Goal: Answer question/provide support

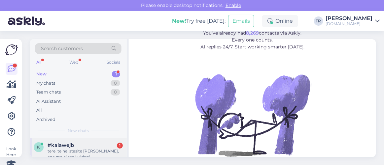
click at [86, 148] on div "#kaiawejb 1" at bounding box center [85, 146] width 75 height 6
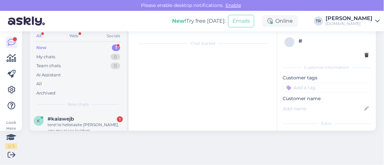
scroll to position [14, 0]
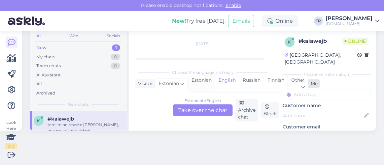
click at [203, 80] on div "Estonian" at bounding box center [201, 84] width 27 height 17
click at [199, 113] on div "Estonian to Estonian Take over the chat" at bounding box center [203, 111] width 60 height 12
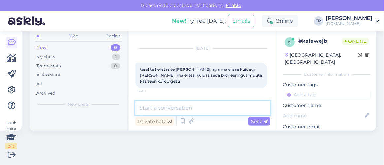
click at [224, 112] on textarea at bounding box center [202, 108] width 135 height 14
click at [200, 107] on textarea at bounding box center [202, 108] width 135 height 14
type textarea "Tere"
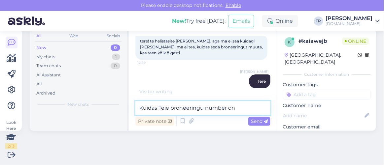
type textarea "Kuidas Teie broneeringu number on?"
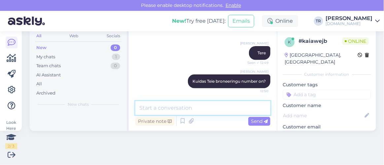
scroll to position [94, 0]
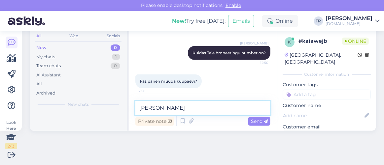
type textarea "Jah"
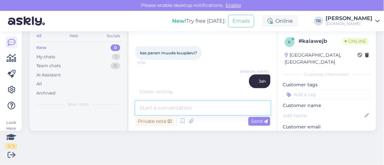
click at [181, 110] on textarea at bounding box center [202, 108] width 135 height 14
click at [189, 103] on textarea at bounding box center [202, 108] width 135 height 14
click at [187, 104] on textarea at bounding box center [202, 108] width 135 height 14
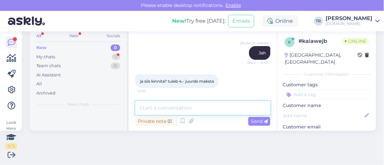
click at [180, 105] on textarea at bounding box center [202, 108] width 135 height 14
type textarea "just"
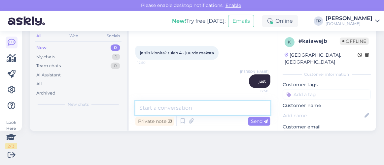
click at [181, 105] on textarea at bounding box center [202, 108] width 135 height 14
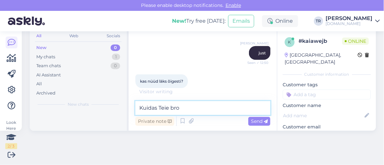
scroll to position [215, 0]
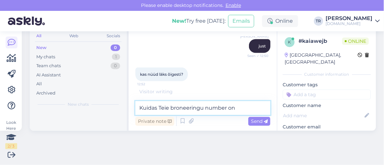
type textarea "Kuidas Teie broneeringu number on?"
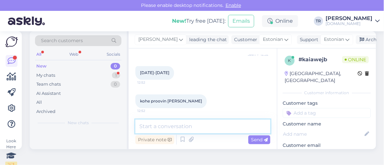
scroll to position [0, 0]
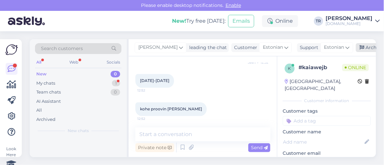
click at [360, 48] on icon at bounding box center [362, 48] width 5 height 5
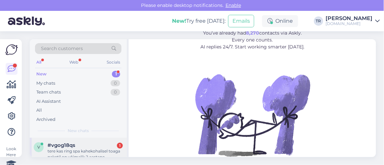
click at [84, 152] on div "tere kas ring spa kahekohalisel toaga paketil on võimalik 2 aastane kaasa võtta…" at bounding box center [85, 155] width 75 height 12
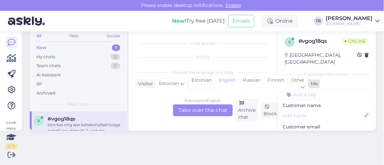
scroll to position [14, 0]
click at [207, 85] on div "Estonian" at bounding box center [201, 84] width 27 height 17
click at [209, 113] on div "Estonian to Estonian Take over the chat" at bounding box center [203, 111] width 60 height 12
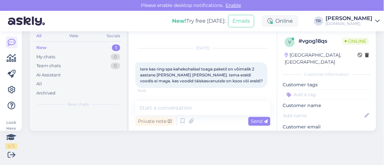
scroll to position [9, 0]
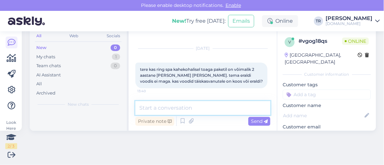
click at [190, 108] on textarea at bounding box center [202, 108] width 135 height 14
type textarea "Tere."
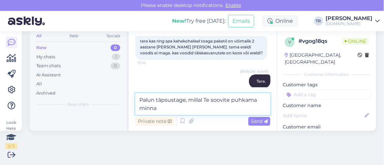
type textarea "Palun täpsustage, millal Te soovite puhkama minna?"
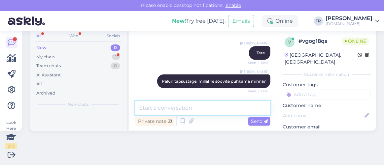
scroll to position [94, 0]
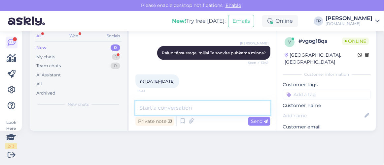
click at [170, 106] on textarea at bounding box center [202, 108] width 135 height 14
click at [170, 105] on textarea at bounding box center [202, 108] width 135 height 14
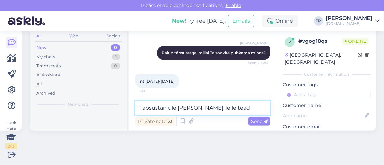
type textarea "Täpsustan üle ja annan Teile teada"
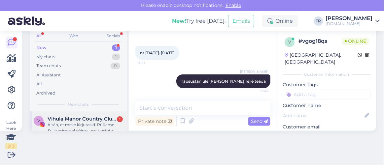
click at [89, 124] on div "Aitäh, et meile kirjutasid. Püüame Sulle esimesel võimalusel vastata. Thanks fo…" at bounding box center [85, 128] width 75 height 12
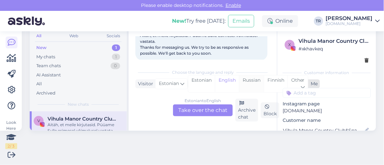
scroll to position [638, 0]
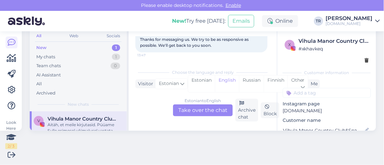
click at [199, 113] on div "Estonian to English Take over the chat" at bounding box center [203, 111] width 60 height 12
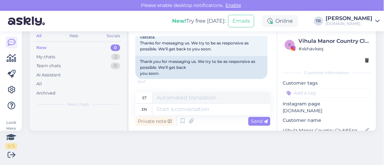
scroll to position [0, 0]
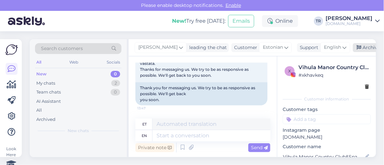
click at [360, 46] on icon at bounding box center [359, 48] width 5 height 5
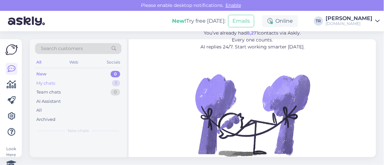
click at [77, 79] on div "My chats 1" at bounding box center [78, 83] width 86 height 9
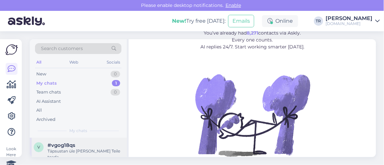
click at [75, 144] on span "#vgog18qs" at bounding box center [62, 146] width 28 height 6
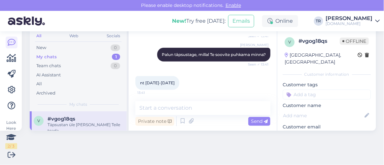
scroll to position [122, 0]
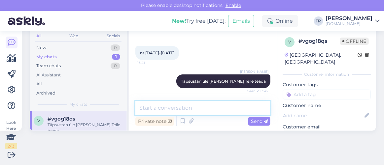
click at [203, 105] on textarea at bounding box center [202, 108] width 135 height 14
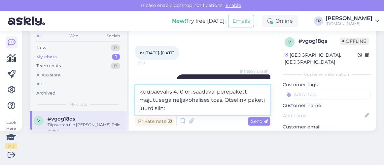
paste textarea "https://hookusbookus.com/et/hotellid-spaad/ring-spa-hostel/spaapuhkus-perele-ko…"
type textarea "Kuupäevaks 4.10 on saadaval perepakett majutusega neljakohalises toas. Otselink…"
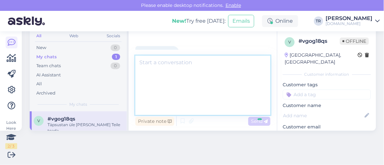
scroll to position [0, 0]
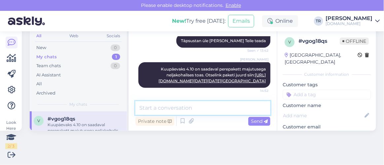
click at [236, 109] on textarea at bounding box center [202, 108] width 135 height 14
type textarea "Kahjuks kahekohalisi tube saadaval ei ole."
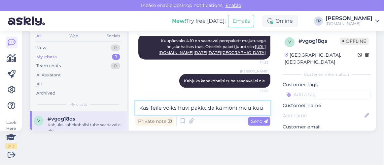
scroll to position [288, 0]
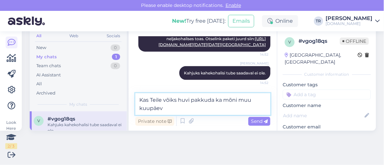
type textarea "Kas Teile võiks huvi pakkuda ka mõni muu kuupäev?"
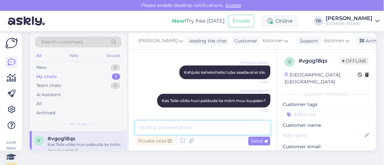
scroll to position [0, 0]
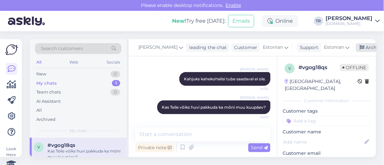
click at [363, 49] on div "Archive chat" at bounding box center [377, 47] width 42 height 9
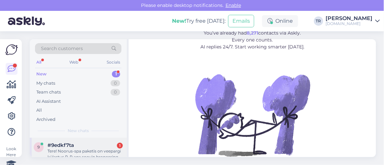
click at [83, 144] on div "#9edkf7ta 1" at bounding box center [85, 146] width 75 height 6
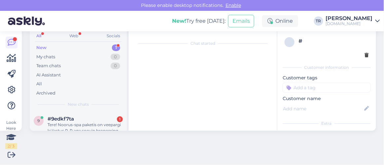
scroll to position [14, 0]
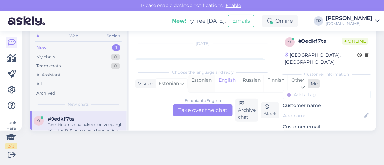
click at [206, 79] on div "Estonian" at bounding box center [201, 84] width 27 height 17
click at [206, 105] on div "Estonian to Estonian Take over the chat" at bounding box center [203, 111] width 60 height 12
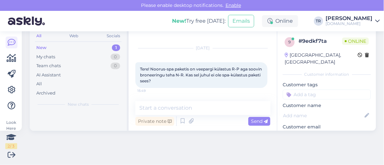
scroll to position [9, 0]
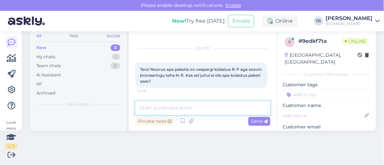
click at [206, 114] on textarea at bounding box center [202, 108] width 135 height 14
type textarea "Tere"
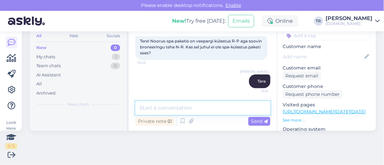
scroll to position [60, 0]
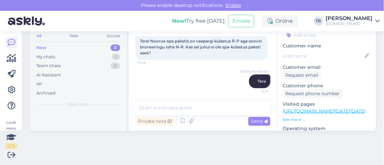
click at [303, 108] on link "https://hookusbookus.com/et/booking-step-1;dateArrival=2025-10-23;dateDeparture…" at bounding box center [324, 111] width 83 height 6
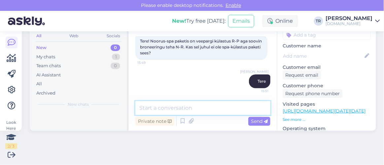
click at [177, 107] on textarea at bounding box center [202, 108] width 135 height 14
click at [174, 109] on textarea at bounding box center [202, 108] width 135 height 14
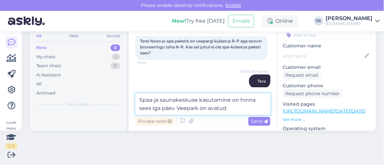
paste textarea "Reede-pühapäev 10:00–20:00"
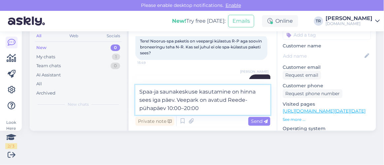
click at [232, 99] on textarea "Spaa-ja saunakeskuse kasutamine on hinna sees iga päev. Veepark on avatud Reede…" at bounding box center [202, 100] width 135 height 30
click at [213, 107] on textarea "Spaa-ja saunakeskuse kasutamine on hinna sees iga päev. Veepark on avatud reede…" at bounding box center [202, 100] width 135 height 30
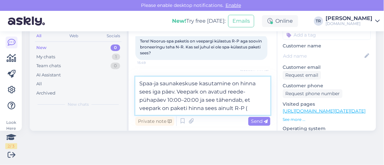
paste textarea "Lisaks igapäevaselt Eesti koolivaheaegadel ja riigipühadel (10:00-20:00)."
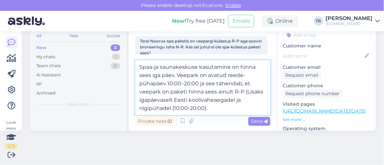
type textarea "Spaa-ja saunakeskuse kasutamine on hinna sees iga päev. Veepark on avatud reede…"
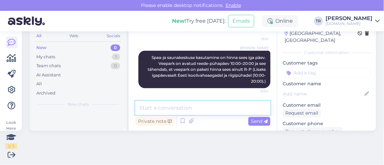
scroll to position [0, 0]
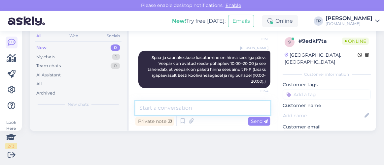
click at [208, 102] on textarea at bounding box center [202, 108] width 135 height 14
type textarea "L"
type textarea "Kas saan veel abiks olla?"
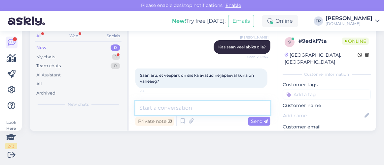
scroll to position [26, 0]
click at [225, 111] on textarea at bounding box center [202, 109] width 135 height 14
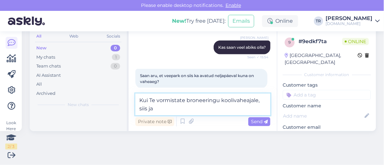
type textarea "Kui Te vormistate broneeringu koolivaheajale, siis jah"
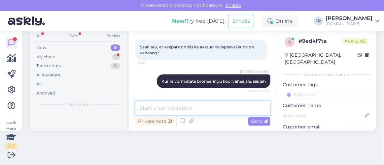
scroll to position [209, 0]
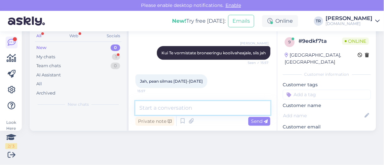
click at [216, 106] on textarea at bounding box center [202, 108] width 135 height 14
click at [185, 105] on textarea "Jah," at bounding box center [202, 108] width 135 height 14
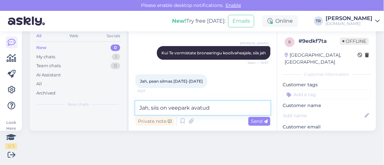
type textarea "Jah, siis on veepark avatud."
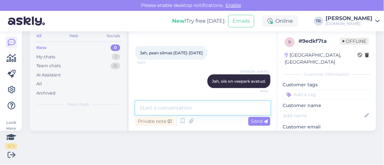
scroll to position [0, 0]
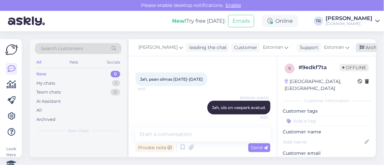
click at [360, 47] on icon at bounding box center [362, 48] width 5 height 5
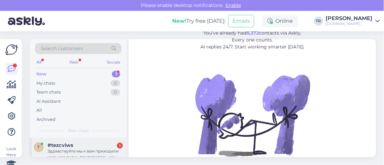
click at [81, 154] on div "Здравствуйте мы к вам приходили уже, нам очень понравилось, мы хотим приехать е…" at bounding box center [85, 155] width 75 height 12
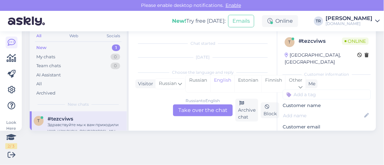
scroll to position [14, 0]
click at [245, 81] on div "Estonian" at bounding box center [247, 84] width 27 height 17
click at [202, 117] on div "Russian to Estonian Take over the chat Archive chat Block" at bounding box center [202, 110] width 135 height 23
click at [204, 112] on div "Russian to Estonian Take over the chat" at bounding box center [203, 111] width 60 height 12
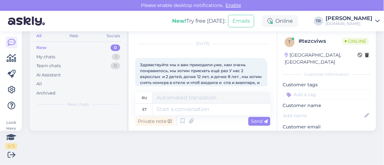
click at [139, 64] on div "Здравствуйте мы к вам приходили уже, нам очень понравилось, мы хотим приехать е…" at bounding box center [201, 77] width 132 height 38
drag, startPoint x: 141, startPoint y: 64, endPoint x: 168, endPoint y: 64, distance: 27.1
click at [168, 64] on span "Здравствуйте мы к вам приходили уже, нам очень понравилось, мы хотим приехать е…" at bounding box center [201, 76] width 123 height 29
copy span "Здравствуйте"
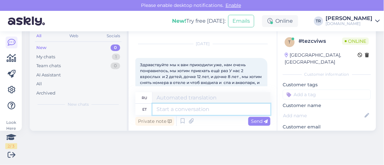
click at [178, 114] on textarea at bounding box center [212, 109] width 118 height 11
paste textarea "Здравствуйте"
type textarea "Здравствуйте"
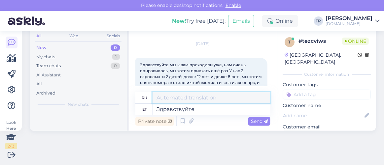
click at [207, 98] on textarea at bounding box center [212, 97] width 118 height 11
drag, startPoint x: 187, startPoint y: 98, endPoint x: 93, endPoint y: 100, distance: 94.4
click at [93, 100] on div "Search customers All Web Socials New 0 My chats 1 Team chats 0 AI Assistant All…" at bounding box center [203, 72] width 346 height 118
paste textarea "дравствуйте"
type textarea "Здравствуйте"
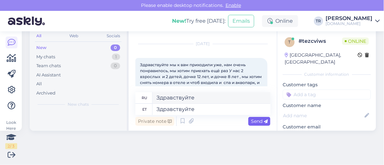
click at [252, 118] on div "Send" at bounding box center [259, 121] width 22 height 9
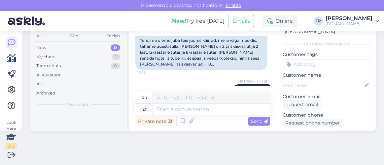
scroll to position [60, 0]
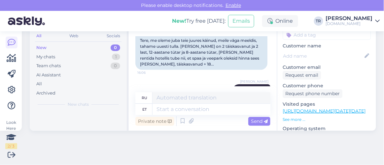
click at [316, 108] on link "https://hookusbookus.com/ru/booking-step-1;dateArrival=2025-10-05;dateDeparture…" at bounding box center [324, 111] width 83 height 6
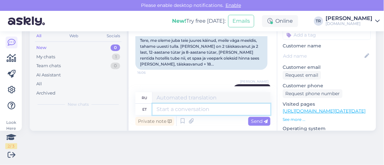
click at [195, 110] on textarea at bounding box center [212, 109] width 118 height 11
type textarea "Kas s"
type textarea "Является"
type textarea "Kas saaksite p"
type textarea "Не могли бы вы"
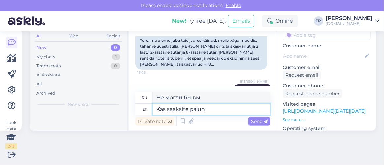
type textarea "Kas saaksite palun t"
type textarea "Не могли бы Вы"
type textarea "Kas saaksite palun täpsustada, m"
type textarea "Не могли бы вы пояснить,"
type textarea "Kas saaksite palun täpsustada, millal T"
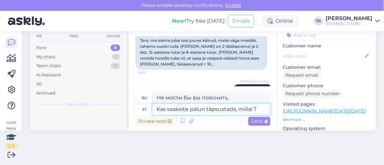
type textarea "Не могли бы вы уточнить, когда?"
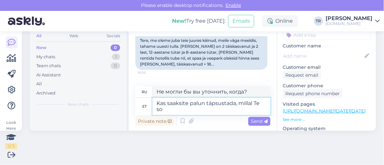
type textarea "Kas saaksite palun täpsustada, millal Te soo"
type textarea "Не могли бы вы уточнить, когда вы"
paste textarea "Viimsi SPA Hotel"
type textarea "Kas saaksite palun täpsustada, millal Te soovite Viimsi SPA Hotel"
type textarea "Не могли бы вы уточнить, когда бы вы хотели"
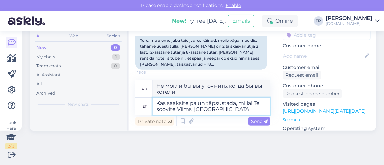
type textarea "Kas saaksite palun täpsustada, millal Te soovite Viimsi SPA Hotell"
type textarea "Не могли бы вы уточнить, когда бы вы хотели остановиться в Viimsi SPA Hotel?"
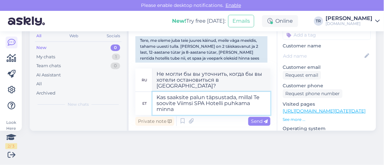
type textarea "Kas saaksite palun täpsustada, millal Te soovite Viimsi SPA Hotelli puhkama min…"
type textarea "Не могли бы вы уточнить, когда бы вы хотели поехать на отдых в Viimsi SPA Hotel?"
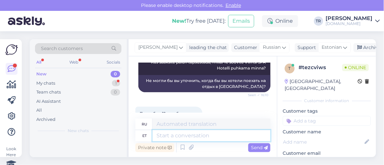
scroll to position [195, 0]
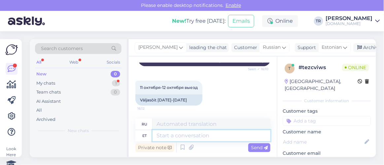
click at [224, 131] on textarea at bounding box center [212, 135] width 118 height 11
type textarea "Täpsustan t"
type textarea "Я уточню."
type textarea "Täpsustan tubade sa"
type textarea "Я укажу номера"
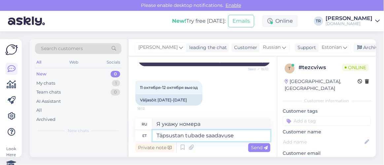
type textarea "Täpsustan tubade saadavuse"
type textarea "Я проверю наличие свободных номеров."
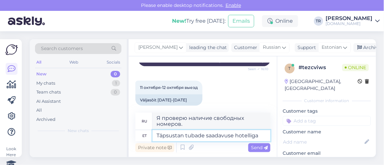
type textarea "Täpsustan tubade saadavuse hotelliga"
type textarea "Я уточню наличие номеров в отеле."
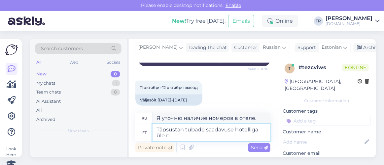
type textarea "Täpsustan tubade saadavuse hotelliga üle ni"
type textarea "Я уточню в отеле наличие свободных номеров."
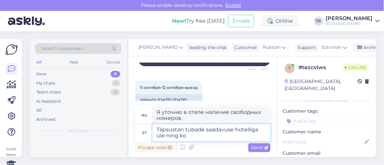
type textarea "Täpsustan tubade saadavuse hotelliga üle ning koh"
type textarea "Я уточню в отеле наличие свободных номеров и"
type textarea "Täpsustan tubade saadavuse hotelliga üle ning kohe ku"
type textarea "Я уточню в отеле наличие свободных номеров и немедленно свяжусь с ними."
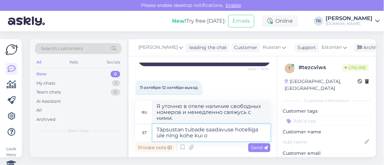
type textarea "Täpsustan tubade saadavuse hotelliga üle ning kohe kui ol"
type textarea "Я уточню в отеле наличие свободных номеров и как можно скорее"
type textarea "Täpsustan tubade saadavuse hotelliga üle ning kohe kui olen vas"
type textarea "Я уточню в отеле наличие свободных номеров и как только буду"
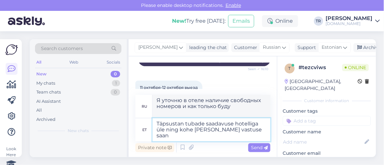
type textarea "Täpsustan tubade saadavuse hotelliga üle ning kohe kui olen vastuse saanu"
type textarea "Я уточню в отеле наличие свободных номеров и отвечу, как только получу ответ."
type textarea "Täpsustan tubade saadavuse hotelliga üle ning kohe kui olen vastuse saanud, an"
type textarea "Я уточню в отеле наличие свободных номеров и, как только получу ответ,"
type textarea "Täpsustan tubade saadavuse hotelliga üle ning kohe kui olen vastuse saanud, ann…"
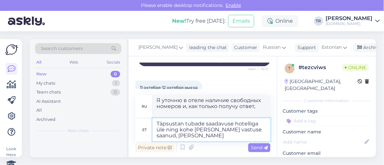
type textarea "Я уточню в отеле наличие свободных номеров и сообщу вам, как только получу отве…"
type textarea "Täpsustan tubade saadavuse hotelliga üle ning kohe kui olen vastuse saanud, ann…"
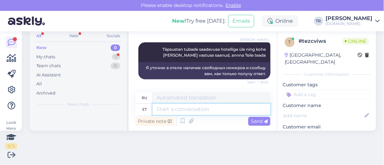
scroll to position [286, 0]
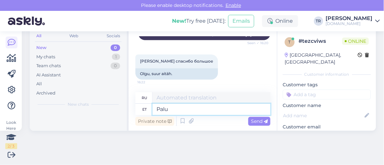
type textarea "Palun"
type textarea "Пожалуйста"
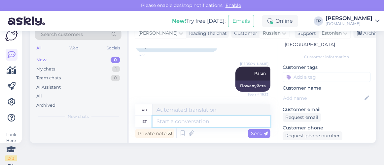
scroll to position [26, 0]
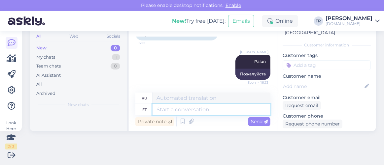
click at [224, 110] on textarea at bounding box center [212, 109] width 118 height 11
type textarea "Kahjuks e"
type textarea "К сожалению"
type textarea "Kahjuks ei ol"
type textarea "К сожалению, нет."
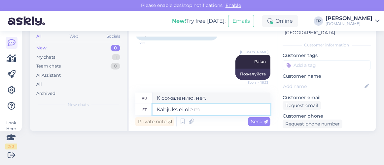
type textarea "Kahjuks ei ole ma"
type textarea "К сожалению, нет"
type textarea "Kahjuks ei ole ma vee"
type textarea "К сожалению, я не"
type textarea "Kahjuks ei ole ma veel"
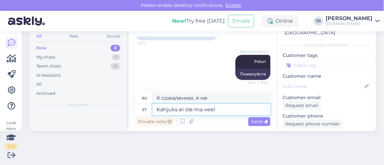
type textarea "К сожалению, я пока не"
type textarea "Kahjuks ei ole ma veel hotelliga"
type textarea "К сожалению, я пока не работаю в отеле."
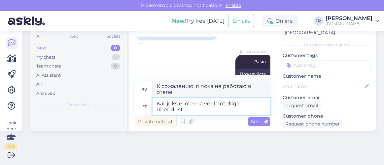
type textarea "Kahjuks ei ole ma veel hotelliga ühendust s"
type textarea "К сожалению, я пока не связался с отелем."
type textarea "Kahjuks ei ole ma veel hotelliga ühendust saanud."
type textarea "К сожалению, мне пока не удалось связаться с отелем."
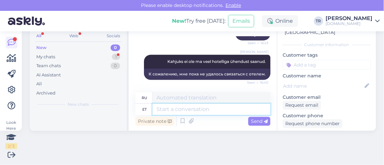
scroll to position [405, 0]
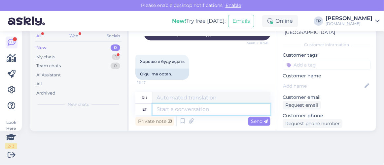
click at [181, 108] on textarea at bounding box center [212, 109] width 118 height 11
click at [216, 110] on textarea at bounding box center [212, 109] width 118 height 11
type textarea "Tänan"
type textarea "Спасибо"
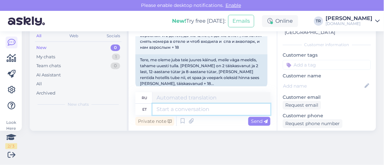
scroll to position [26, 0]
click at [223, 111] on textarea at bounding box center [212, 109] width 118 height 11
type textarea "Soovitud kuu"
type textarea "Желанный"
type textarea "Soovitud kuupäevaks on"
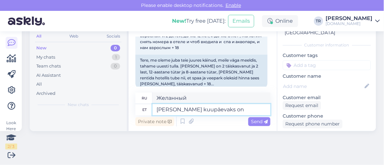
type textarea "На желаемую дату"
type textarea "Soovitud kuupäevaks on s"
type textarea "Желаемая дата"
type textarea "Soovitud kuupäevaks on saadaval sup"
type textarea "Доступно на запрошенную дату"
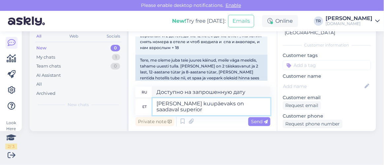
type textarea "Soovitud kuupäevaks on saadaval superior"
type textarea "Номер Superior доступен на выбранную вами дату."
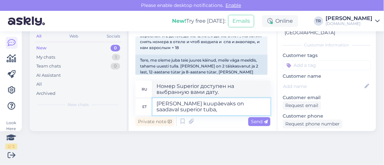
type textarea "Soovitud kuupäevaks on saadaval superior tuba, k"
type textarea "На запрашиваемую дату доступен номер повышенной комфортности."
type textarea "Soovitud kuupäevaks on saadaval superior tuba, kuhu ma"
type textarea "На запрашиваемую дату доступен номер повышенной комфортности, где"
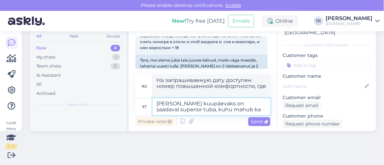
type textarea "Soovitud kuupäevaks on saadaval superior tuba, kuhu mahub kak"
type textarea "На выбранную дату доступен номер повышенной комфортности, в котором могут разме…"
type textarea "Soovitud kuupäevaks on saadaval superior tuba, kuhu mahub kaks t"
type textarea "На выбранную вами дату доступен улучшенный номер, в котором могут разместиться …"
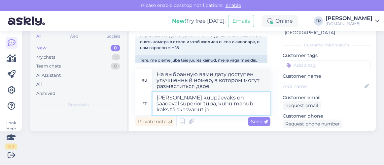
type textarea "Soovitud kuupäevaks on saadaval superior tuba, kuhu mahub kaks täiskasvanut ja"
type textarea "На выбранную дату доступен номер повышенной комфортности, в котором могут разме…"
type textarea "Soovitud kuupäevaks on saadaval superior tuba, kuhu mahub kaks täiskasvanut ja k"
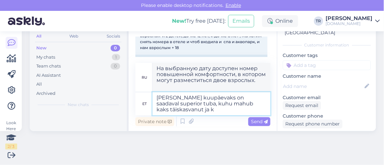
type textarea "На выбранную дату доступен номер повышенной комфортности, в котором могут разме…"
type textarea "Soovitud kuupäevaks on saadaval superior tuba, kuhu mahub kaks täiskasvanut ja …"
type textarea "На выбранную дату доступен номер повышенной комфортности, в котором могут разме…"
type textarea "Soovitud kuupäevaks on saadaval superior tuba, kuhu mahub kaks täiskasvanut ja …"
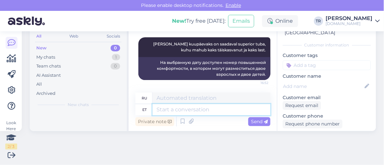
click at [227, 110] on textarea at bounding box center [212, 109] width 118 height 11
type textarea "Kõiki p"
type textarea "Все"
type textarea "Kõiki pakette, m"
type textarea "Все пакеты,"
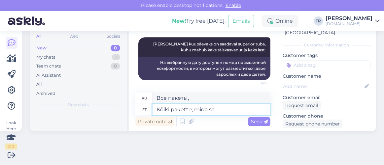
type textarea "Kõiki pakette, mida saa"
type textarea "Все пакеты, которые"
type textarea "Kõiki pakette, mida saab s"
type textarea "Все пакеты доступны"
type textarea "Kõiki pakette, mida saab soovitud k"
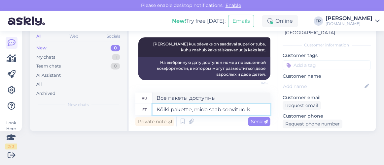
type textarea "Все пакеты, которые можно запросить"
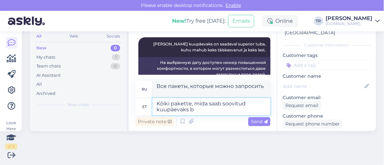
type textarea "Kõiki pakette, mida saab soovitud kuupäevaks br"
type textarea "Все пакеты доступны на желаемую дату"
type textarea "Kõiki pakette, mida saab soovitud kuupäevaks broneerida"
type textarea "Все пакеты, которые можно забронировать на желаемую дату"
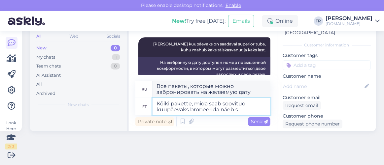
type textarea "Kõiki pakette, mida saab soovitud kuupäevaks broneerida näeb si"
type textarea "Вы можете увидеть все пакеты, которые можно забронировать на желаемую дату."
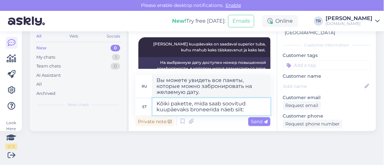
paste textarea "https://hookusbookus.com/ru/hotels-spas/viimsi-spa;dateArrival=2025-10-11;dateD…"
type textarea "Kõiki pakette, mida saab soovitud kuupäevaks broneerida näeb siit: https://hook…"
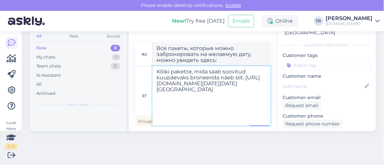
type textarea "Все пакеты, которые можно забронировать на желаемую дату, можно увидеть здесь: …"
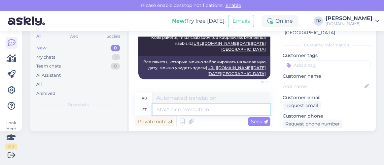
scroll to position [0, 0]
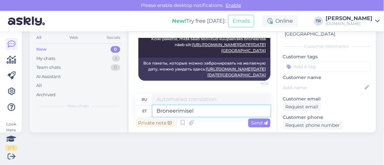
type textarea "Broneerimisel s"
type textarea "При бронировании"
type textarea "Broneerimisel saate va"
type textarea "При бронировании вы получите"
type textarea "Broneerimisel saate vanema"
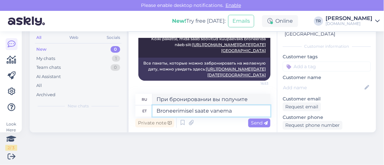
type textarea "При бронировании вы получите родительское"
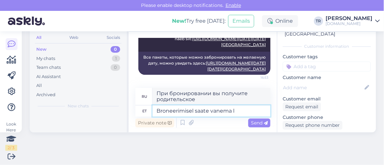
scroll to position [720, 0]
type textarea "Broneerimisel saate vanema lapse n"
type textarea "При бронировании вы получите ребенка старшего возраста"
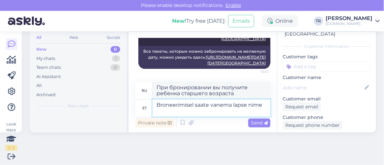
type textarea "Broneerimisel saate vanema lapse nime"
type textarea "Имя старшего ребенка вы получите при бронировании."
type textarea "Broneerimisel saate vanema lapse nime märkida"
type textarea "Имя старшего ребенка вы можете указать при бронировании."
type textarea "Broneerimisel saate vanema lapse nime märkida ööbijate all"
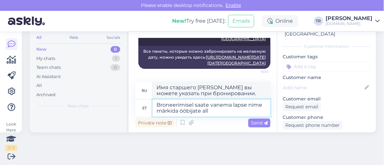
type textarea "При бронировании вы можете указать имя старшего ребенка в качестве гостя."
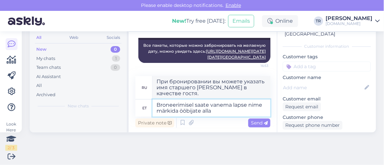
scroll to position [732, 0]
type textarea "Broneerimisel saate vanema lapse nime märkida ööbijate alla ja"
type textarea "При бронировании вы можете указать имя старшего ребенка под количеством прожива…"
type textarea "Broneerimisel saate vanema lapse nime märkida ööbijate alla ja bro"
type textarea "При бронировании вы можете указать имя старшего ребенка под количеством гостей и"
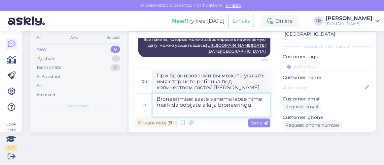
type textarea "Broneerimisel saate vanema lapse nime märkida ööbijate alla ja broneeringu"
type textarea "При бронировании вы можете ввести имя старшего ребенка в список гостей и подтве…"
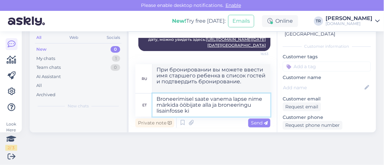
type textarea "Broneerimisel saate vanema lapse nime märkida ööbijate alla ja broneeringu lisa…"
type textarea "При бронировании вы можете указать имя старшего ребенка в списке гостей и в доп…"
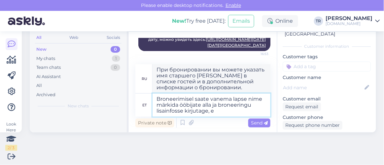
type textarea "Broneerimisel saate vanema lapse nime märkida ööbijate alla ja broneeringu lisa…"
type textarea "При бронировании вы можете указать имя старшего ребенка в списке гостей и указа…"
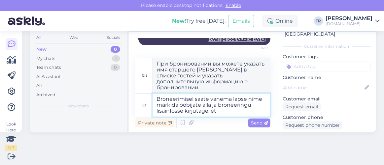
type textarea "Broneerimisel saate vanema lapse nime märkida ööbijate alla ja broneeringu lisa…"
type textarea "При бронировании вы можете указать имя старшего ребенка под количеством гостей …"
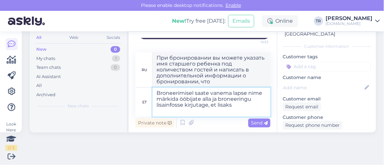
type textarea "Broneerimisel saate vanema lapse nime märkida ööbijate alla ja broneeringu lisa…"
type textarea "При бронировании вы можете указать имя старшего ребенка под количеством прожива…"
type textarea "Broneerimisel saate vanema lapse nime märkida ööbijate alla ja broneeringu lisa…"
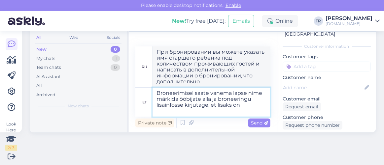
type textarea "При бронировании вы можете вписать имя старшего ребенка под количеством гостей …"
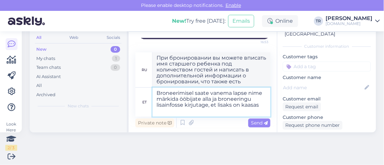
type textarea "Broneerimisel saate vanema lapse nime märkida ööbijate alla ja broneeringu lisa…"
type textarea "При бронировании вы можете указать имя старшего ребенка под количеством гостей,…"
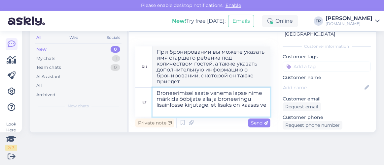
scroll to position [762, 0]
type textarea "Broneerimisel saate vanema lapse nime märkida ööbijate alla ja broneeringu lisa…"
type textarea "При бронировании вы можете указать имя старшего ребенка под количеством прожива…"
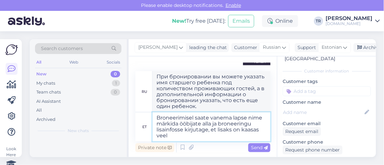
scroll to position [462, 0]
type textarea "Broneerimisel saate vanema lapse nime märkida ööbijate alla ja broneeringu lisa…"
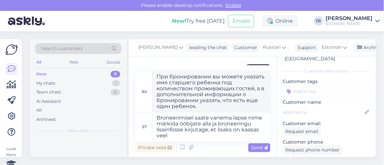
click at [246, 69] on div "Chat started Oct 3 2025 Здравствуйте мы к вам приходили уже, нам очень понравил…" at bounding box center [203, 106] width 148 height 101
drag, startPoint x: 232, startPoint y: 71, endPoint x: 235, endPoint y: 101, distance: 30.5
click at [236, 98] on div "Chat started Oct 3 2025 Здравствуйте мы к вам приходили уже, нам очень понравил…" at bounding box center [203, 106] width 148 height 101
click at [256, 144] on div "Send" at bounding box center [259, 148] width 22 height 9
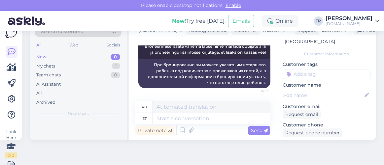
scroll to position [26, 0]
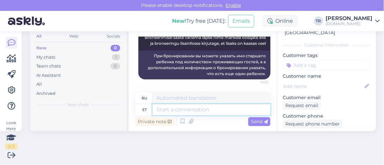
click at [219, 110] on textarea at bounding box center [212, 109] width 118 height 11
type textarea "8-aastane la"
type textarea "8 лет"
type textarea "8-aastane laps"
type textarea "8-летний ребенок"
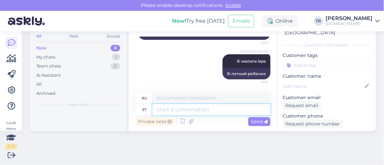
scroll to position [26, 0]
click at [221, 108] on textarea at bounding box center [212, 109] width 118 height 11
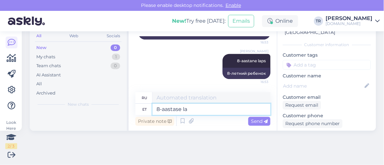
type textarea "8-aastase lap"
type textarea "8-летний"
type textarea "8-aastase lapse ee"
type textarea "8-летний ребенок"
type textarea "8-aastase lapse eest l"
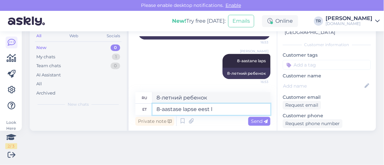
type textarea "Для 8-летнего ребенка"
type textarea "8-aastase lapse eest lisandub p"
type textarea "За 8-летнего ребенка взимается дополнительная плата."
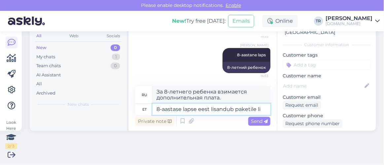
type textarea "8-aastase lapse eest lisandub paketile lis"
type textarea "За ребенка 8 лет к пакету добавляется дополнительная плата."
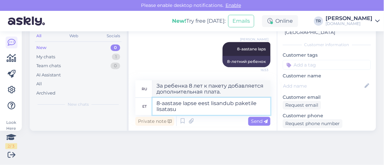
type textarea "8-aastase lapse eest lisandub paketile lisatasu"
type textarea "За 8-летнего ребенка к пакету будет добавлена ​​дополнительная плата."
type textarea "8-aastase lapse eest lisandub paketile lisatasu 20 e"
type textarea "За 8-летнего ребенка к пакету будет добавлена ​​дополнительная плата в размере …"
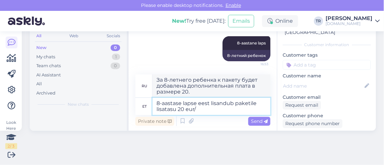
type textarea "8-aastase lapse eest lisandub paketile lisatasu 20 eur/ ö"
type textarea "За 8-летнего ребенка к пакету будет добавлена ​​дополнительная плата в размере …"
type textarea "8-aastase lapse eest lisandub paketile lisatasu 20 eur/ öö koh"
type textarea "За 8-летнего ребенка к пакету будет добавлена ​​дополнительная плата в размере …"
type textarea "8-aastase lapse eest lisandub paketile lisatasu 20 eur/ öö kohta, li"
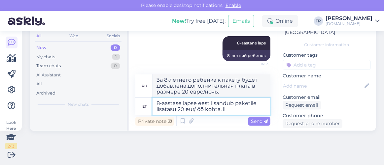
type textarea "К пакету за 8-летнего ребенка будет добавлена ​​дополнительная плата в размере …"
type textarea "8-aastase lapse eest lisandub paketile lisatasu 20 eur/ öö kohta, lisatasu s"
type textarea "К пакету будет добавлена ​​дополнительная плата в размере 20 евро/ночь за ребен…"
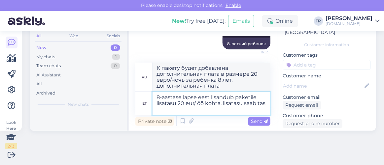
type textarea "8-aastase lapse eest lisandub paketile lisatasu 20 eur/ öö kohta, lisatasu saab…"
type textarea "К пакету за 8-летнего ребенка будет добавлена ​​дополнительная плата в размере …"
type textarea "8-aastase lapse eest lisandub paketile lisatasu 20 eur/ öö kohta, lisatasu saab…"
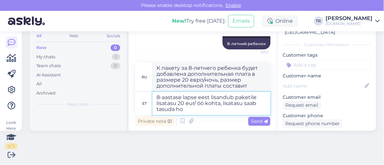
type textarea "К пакету будет добавлена ​​дополнительная плата в размере 20 евро/ночь за 8-лет…"
type textarea "8-aastase lapse eest lisandub paketile lisatasu 20 eur/ öö kohta, lisatasu saab…"
type textarea "К пакету за 8-летнего ребенка будет добавлена ​​дополнительная плата в размере …"
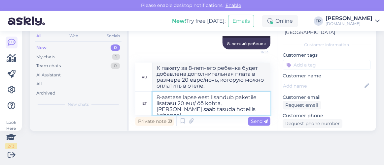
type textarea "8-aastase lapse eest lisandub paketile lisatasu 20 eur/ öö kohta, lisatasu saab…"
type textarea "К пакету за 8-летнего ребенка будет добавлена ​​дополнительная плата в размере …"
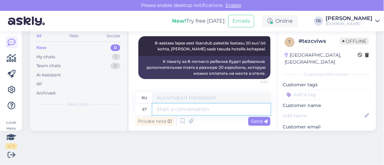
scroll to position [26, 0]
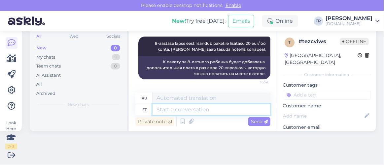
click at [194, 107] on textarea at bounding box center [212, 109] width 118 height 11
type textarea "Kas"
type textarea "Является"
type textarea "Kas saan ve"
type textarea "Могу ли я"
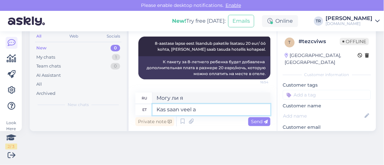
type textarea "Kas saan veel ab"
type textarea "Можно мне еще?"
type textarea "Kas saan veel abiks ol"
type textarea "Могу ли я еще помочь?"
type textarea "Kas saan veel abiks olla?"
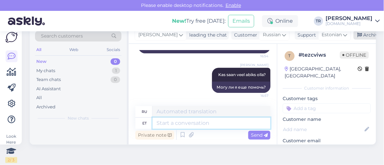
scroll to position [0, 0]
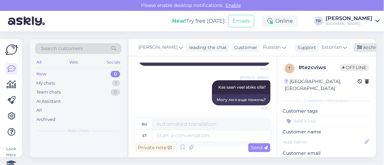
click at [363, 49] on div "Archive chat" at bounding box center [375, 47] width 42 height 9
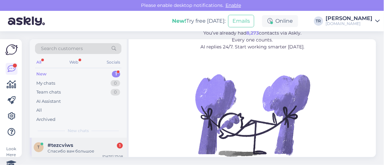
click at [72, 151] on div "Спасибо вам большое" at bounding box center [85, 152] width 75 height 6
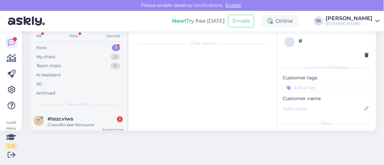
scroll to position [970, 0]
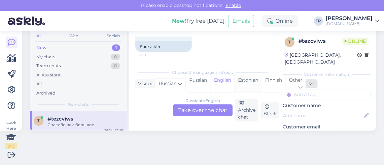
click at [245, 80] on div "Estonian" at bounding box center [247, 84] width 27 height 17
click at [214, 105] on div "Russian to Estonian Take over the chat" at bounding box center [203, 111] width 60 height 12
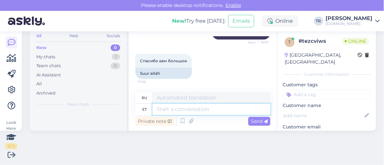
click at [209, 108] on textarea at bounding box center [212, 109] width 118 height 11
type textarea "Palun"
type textarea "Пожалуйста"
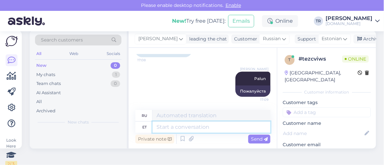
scroll to position [0, 0]
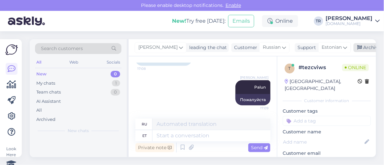
click at [361, 46] on div "Archive chat" at bounding box center [375, 47] width 42 height 9
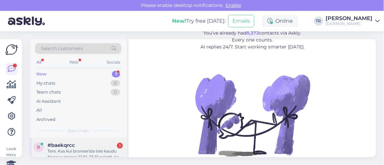
click at [90, 150] on div "Tere. Kas kui broneerida teie kaudu Noorus spasse 22.10-23.10 pakett, kas siis …" at bounding box center [85, 155] width 75 height 12
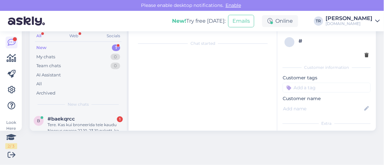
scroll to position [14, 0]
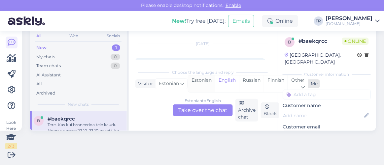
click at [200, 78] on div "Estonian" at bounding box center [201, 84] width 27 height 17
click at [202, 107] on div "Estonian to Estonian Take over the chat" at bounding box center [203, 111] width 60 height 12
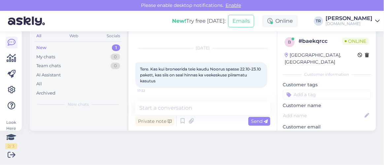
scroll to position [9, 0]
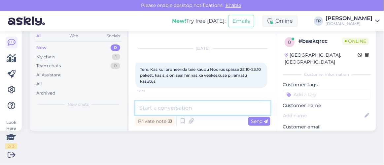
click at [203, 109] on textarea at bounding box center [202, 108] width 135 height 14
type textarea "Tere."
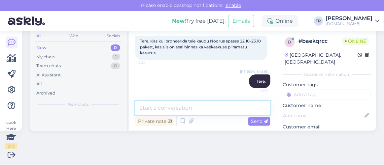
click at [186, 111] on textarea at bounding box center [202, 108] width 135 height 14
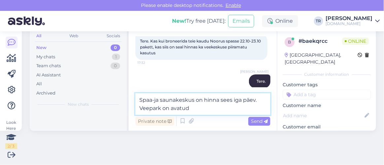
click at [200, 109] on textarea "Spaa-ja saunakeskus on hinna sees iga päev. Veepark on avatud" at bounding box center [202, 104] width 135 height 22
paste textarea "Reede-pühapäev 10:00–20:00 Lisaks igapäevaselt Eesti koolivaheaegadel ja riigip…"
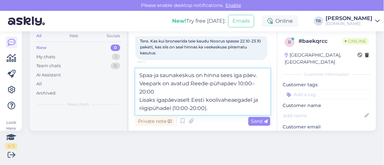
click at [206, 84] on textarea "Spaa-ja saunakeskus on hinna sees iga päev. Veepark on avatud Reede-pühapäev 10…" at bounding box center [202, 92] width 135 height 47
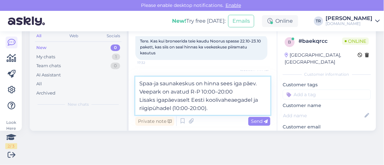
click at [140, 100] on textarea "Spaa-ja saunakeskus on hinna sees iga päev. Veepark on avatud R-P 10:00–20:00 L…" at bounding box center [202, 96] width 135 height 38
click at [218, 106] on textarea "Spaa-ja saunakeskus on hinna sees iga päev. Veepark on avatud R-P 10:00–20:00 (…" at bounding box center [202, 96] width 135 height 38
type textarea "Spaa-ja saunakeskus on hinna sees iga päev. Veepark on avatud R-P 10:00–20:00 (…"
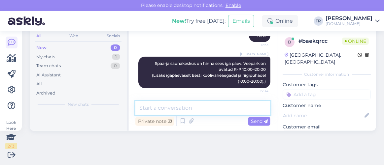
scroll to position [26, 0]
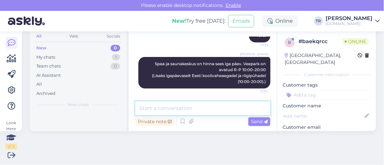
click at [215, 113] on textarea at bounding box center [202, 109] width 135 height 14
type textarea "Kas saan veel abiks olla?"
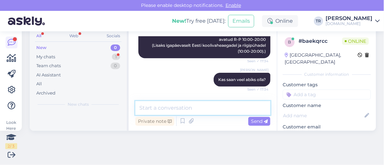
scroll to position [79, 0]
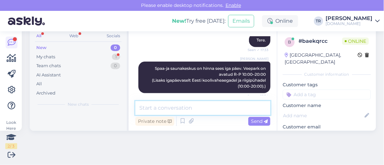
click at [205, 108] on textarea at bounding box center [202, 108] width 135 height 14
paste textarea "20. oktoober 2025. a kuni 26. oktoober"
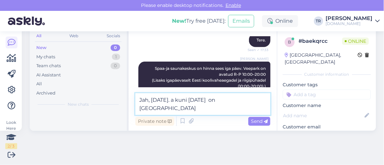
type textarea "Jah, 20. oktoober 2025. a kuni 26. oktoober on veepark hinna sees."
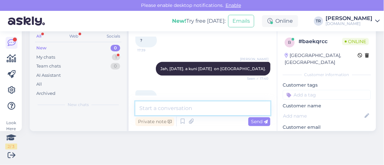
scroll to position [26, 0]
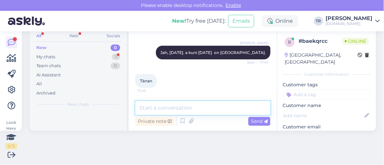
click at [177, 106] on textarea at bounding box center [202, 108] width 135 height 14
type textarea "Palun."
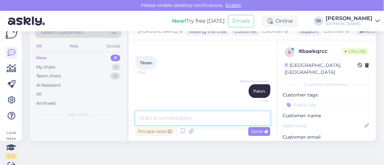
scroll to position [0, 0]
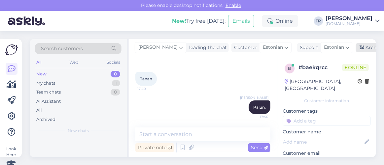
click at [361, 48] on icon at bounding box center [362, 48] width 5 height 5
